Goal: Check status: Check status

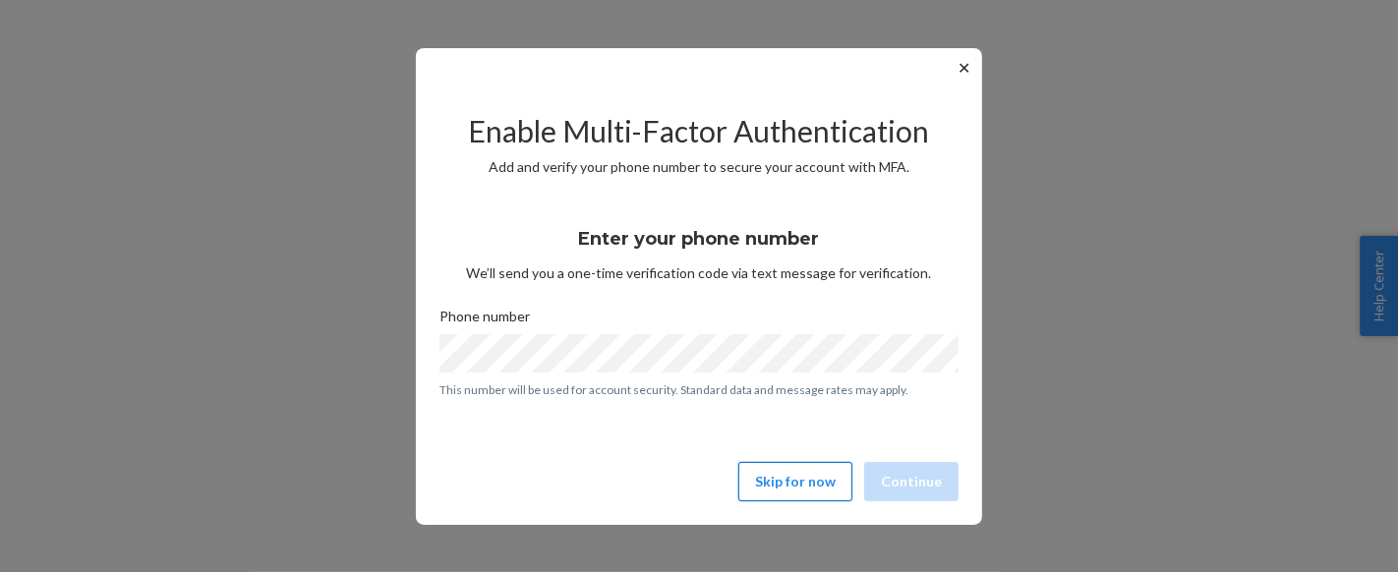
click at [799, 476] on button "Skip for now" at bounding box center [795, 481] width 114 height 39
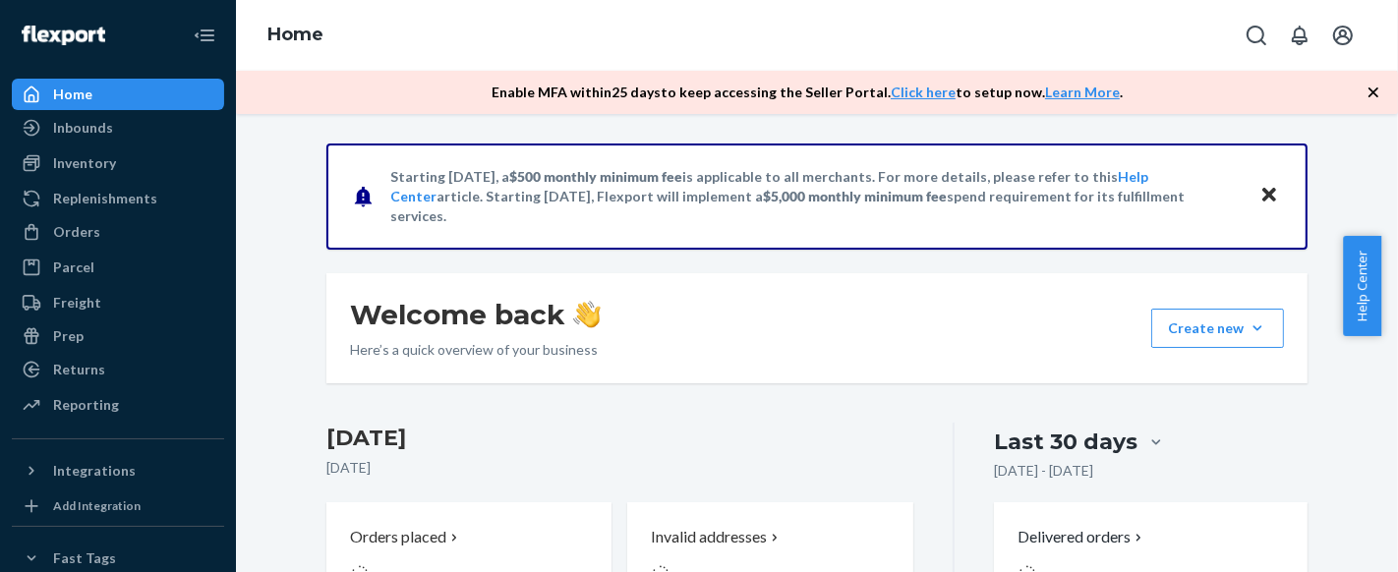
scroll to position [436, 0]
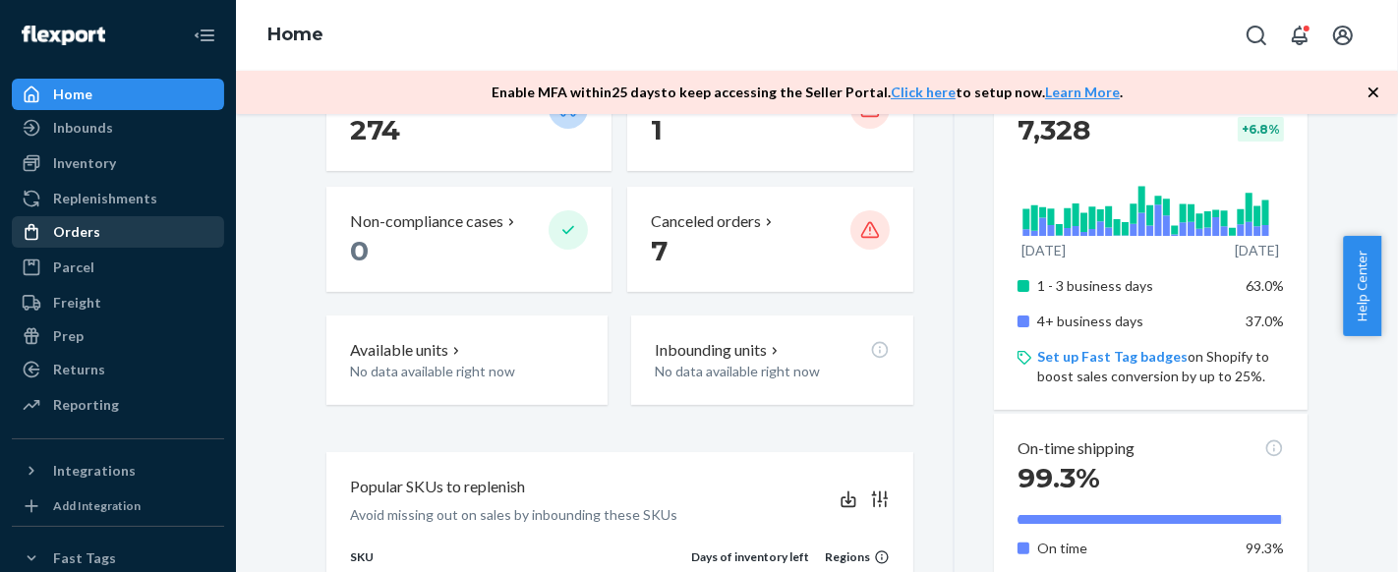
click at [126, 234] on div "Orders" at bounding box center [118, 232] width 208 height 28
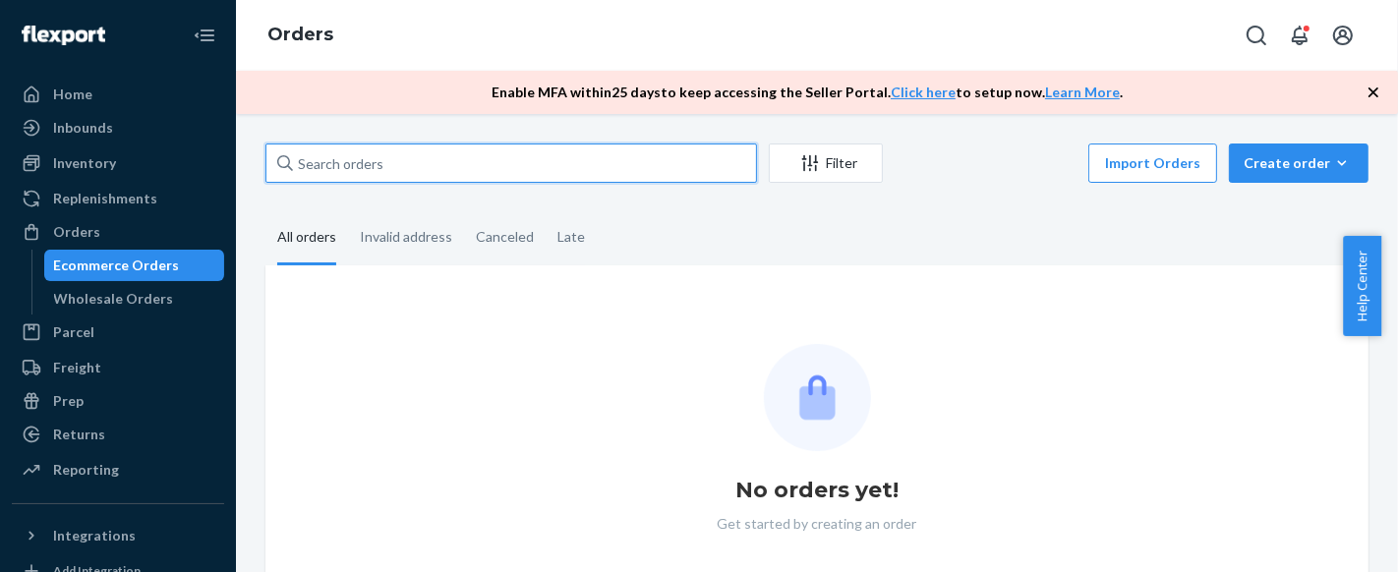
click at [397, 167] on input "text" at bounding box center [511, 163] width 492 height 39
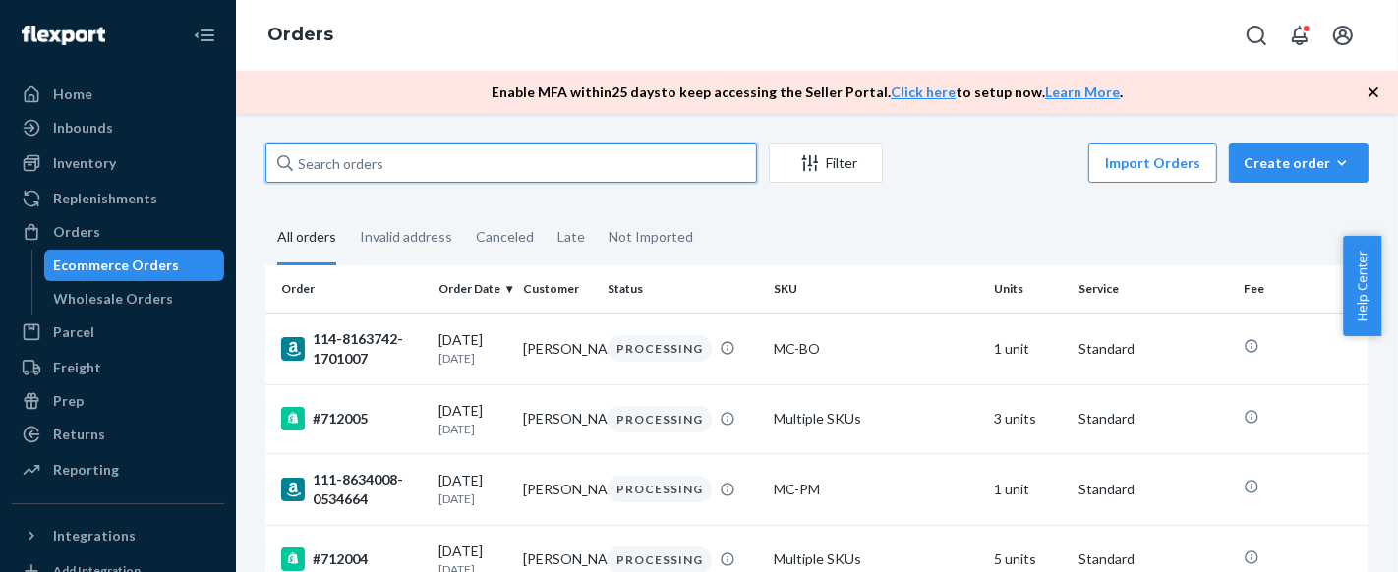
paste input "#710264"
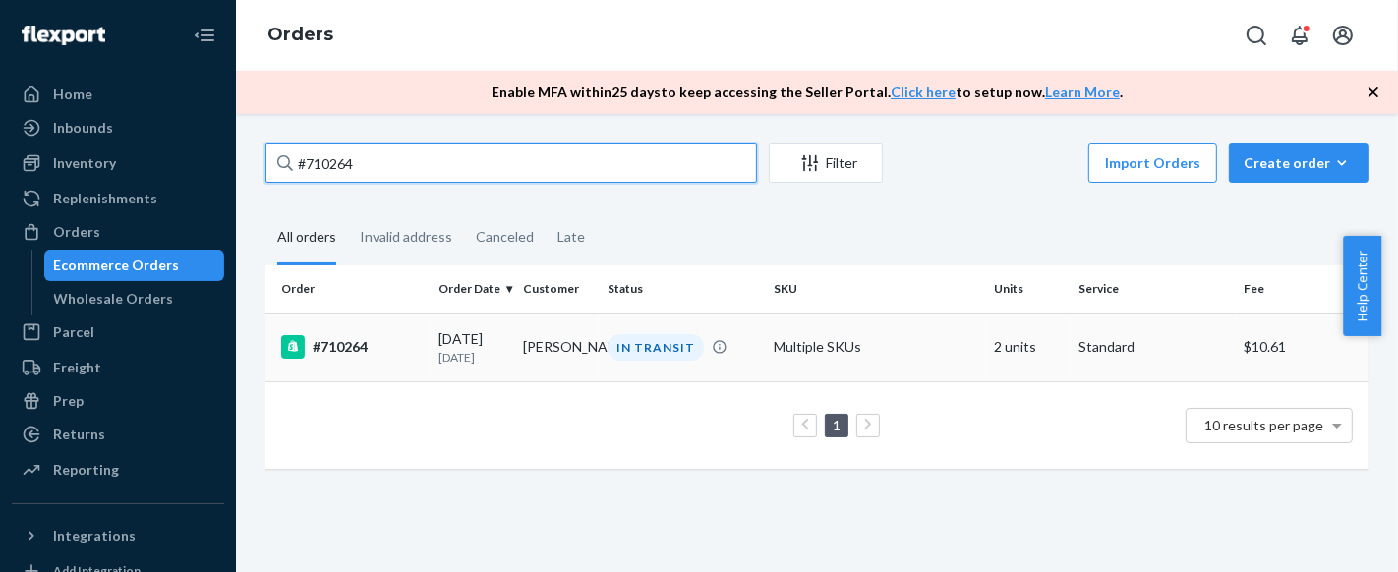
type input "#710264"
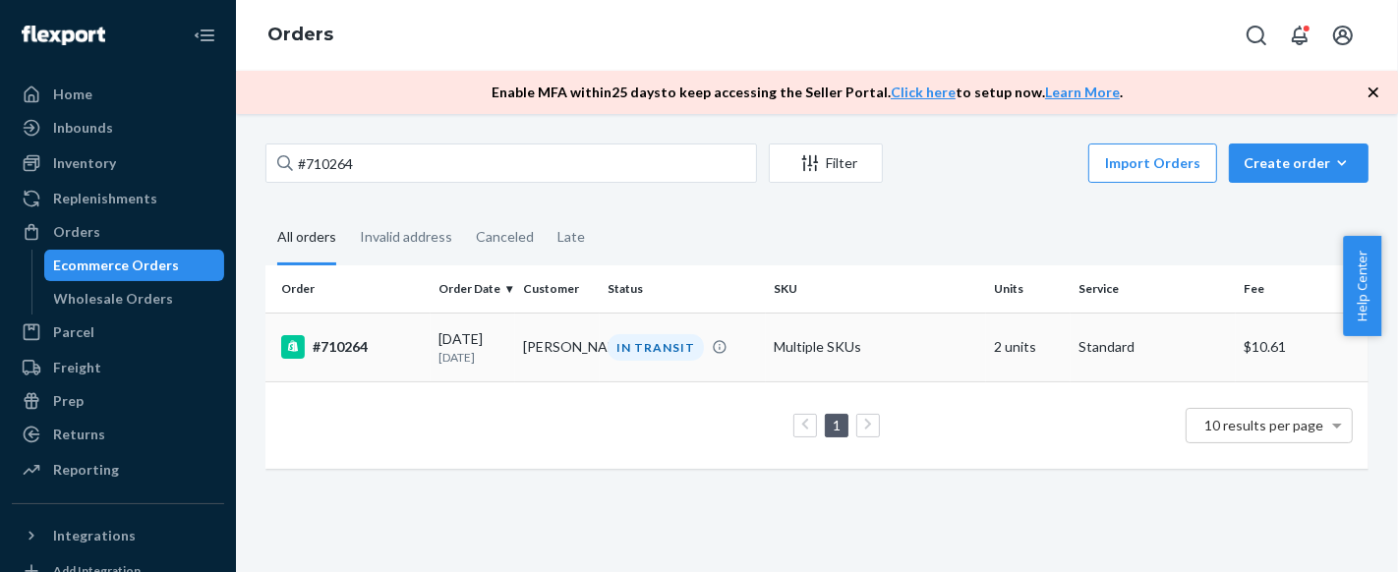
click at [339, 352] on div "#710264" at bounding box center [352, 347] width 142 height 24
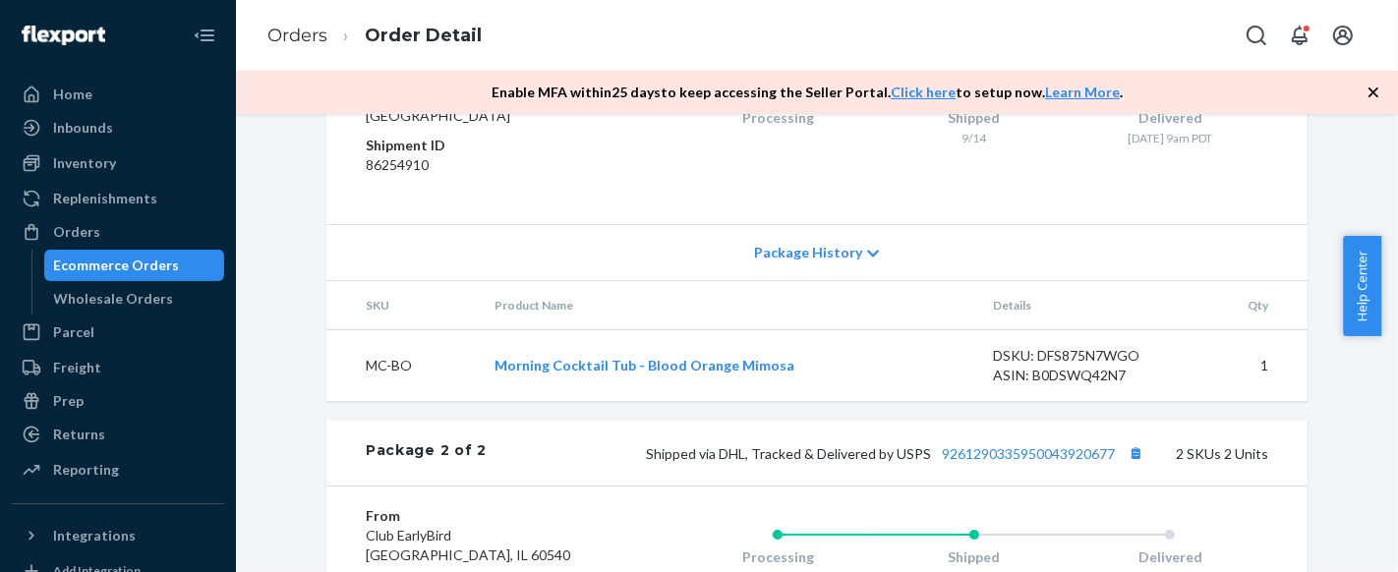
scroll to position [966, 0]
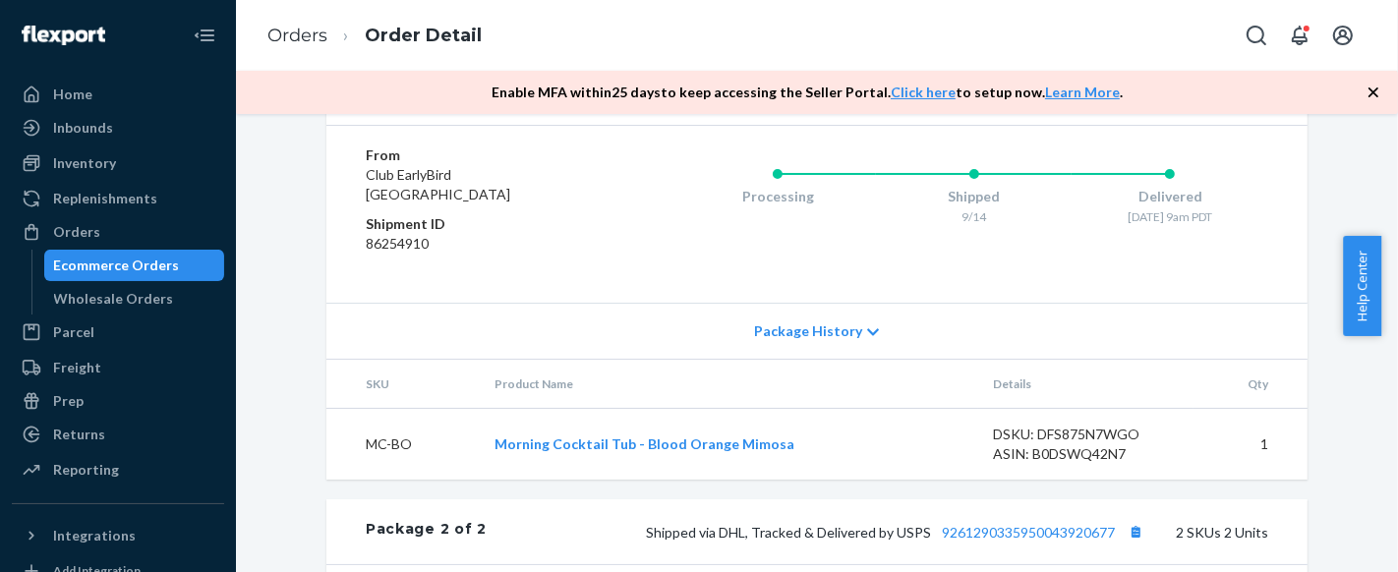
click at [964, 101] on link "9261290339650161118753" at bounding box center [1041, 93] width 173 height 17
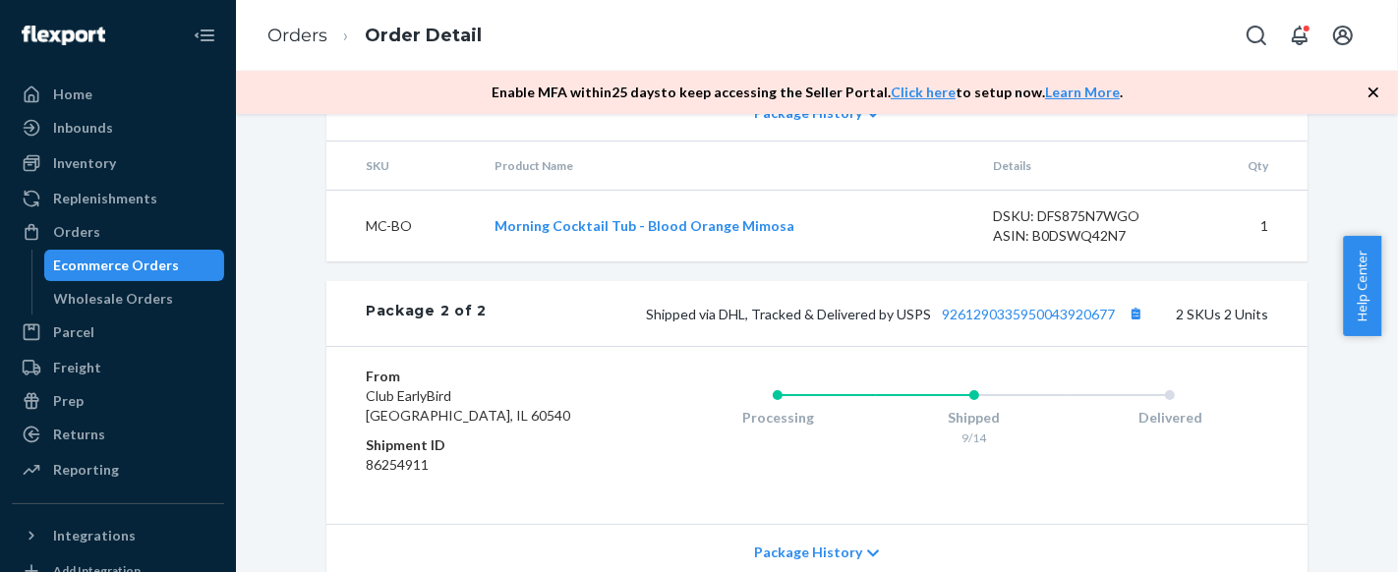
scroll to position [1295, 0]
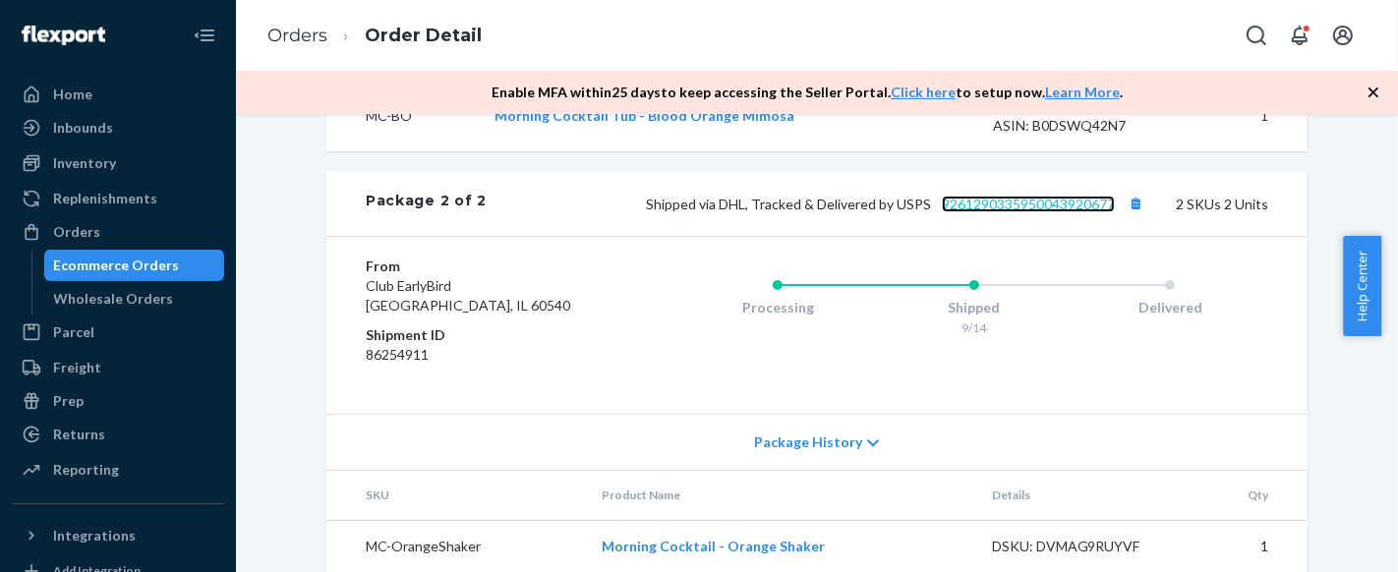
click at [985, 212] on link "9261290335950043920677" at bounding box center [1028, 204] width 173 height 17
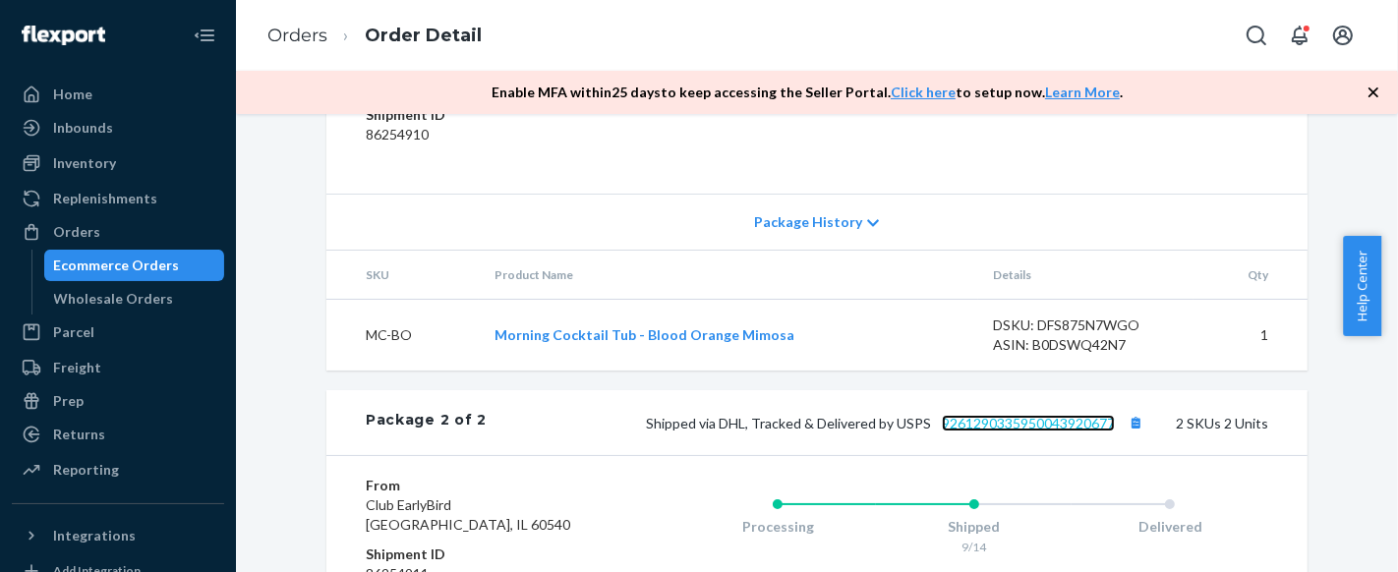
scroll to position [639, 0]
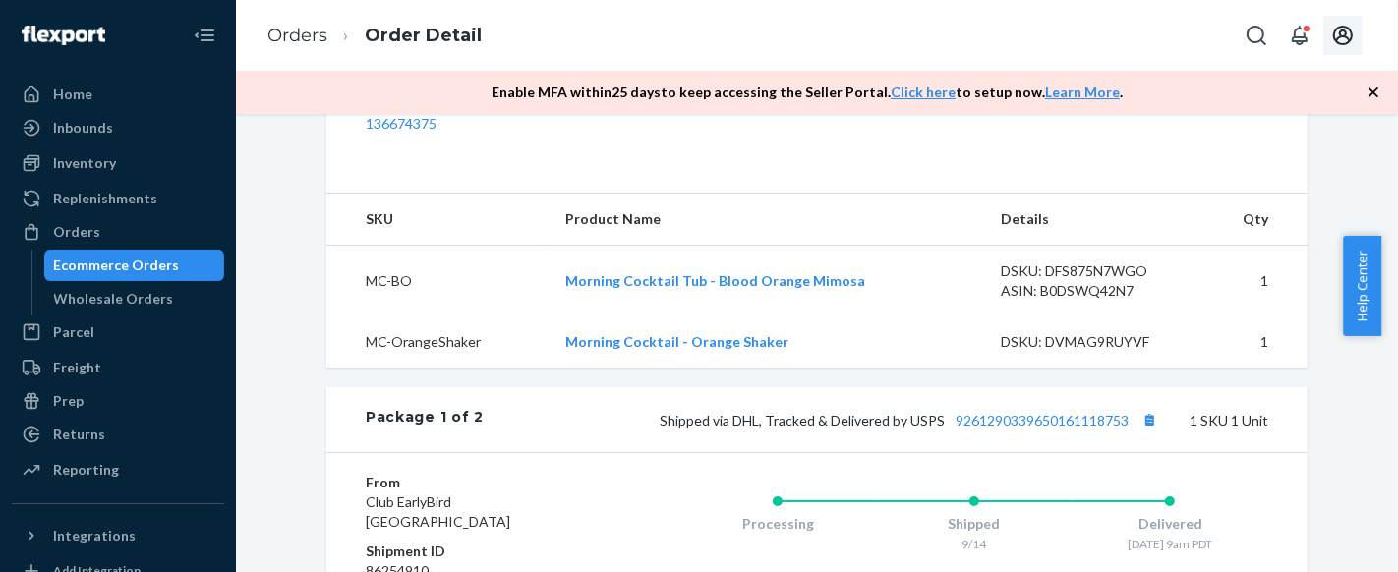
click at [1333, 37] on icon "Open account menu" at bounding box center [1343, 36] width 24 height 24
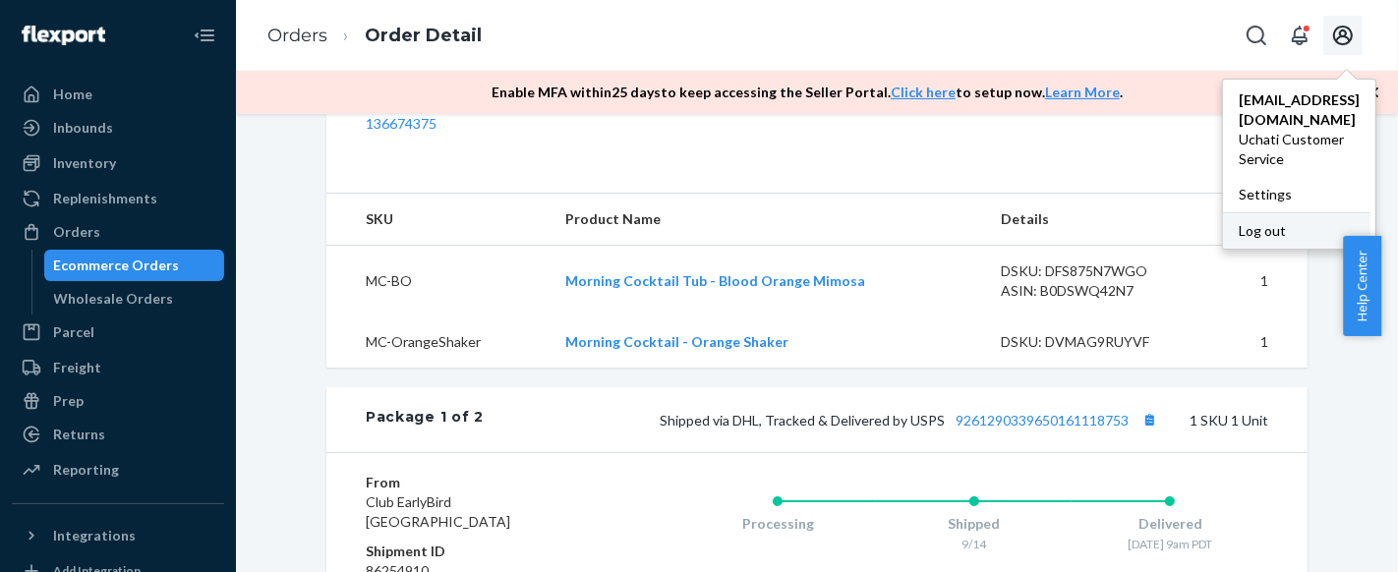
click at [1225, 212] on div "Log out" at bounding box center [1296, 230] width 147 height 36
